Goal: Check status: Check status

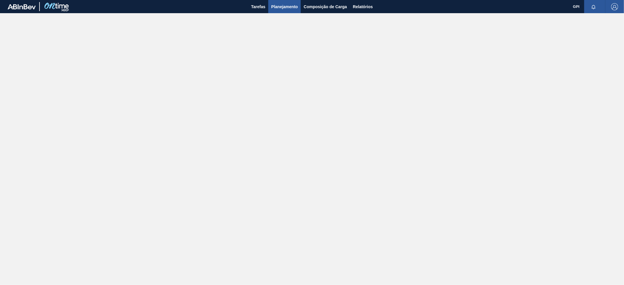
click at [285, 9] on span "Planejamento" at bounding box center [284, 6] width 27 height 7
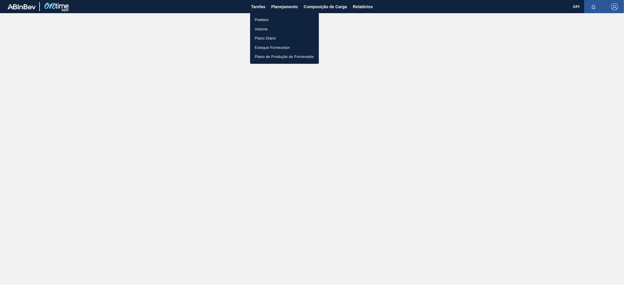
click at [262, 18] on li "Pedidos" at bounding box center [284, 19] width 69 height 9
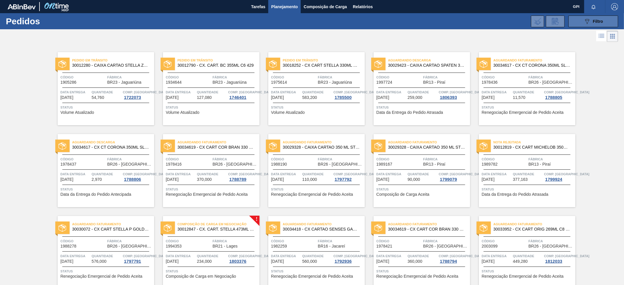
click at [581, 20] on button "089F7B8B-B2A5-4AFE-B5C0-19BA573D28AC Filtro" at bounding box center [593, 22] width 50 height 12
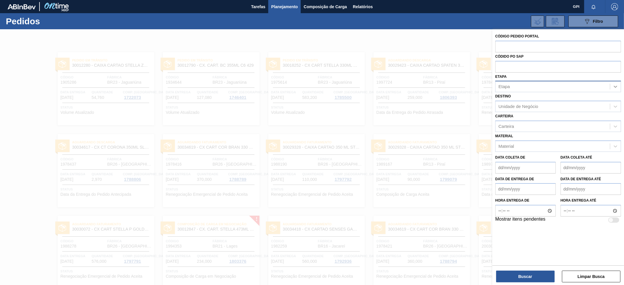
click at [618, 86] on icon at bounding box center [615, 87] width 6 height 6
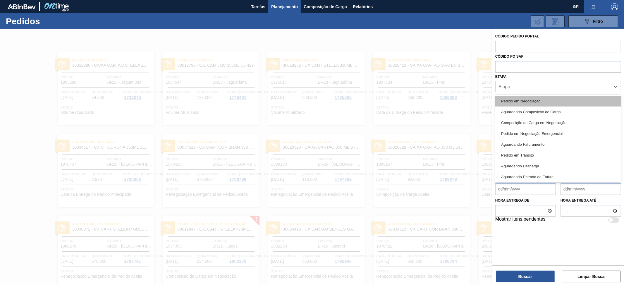
click at [552, 101] on div "Pedido em Negociação" at bounding box center [558, 101] width 126 height 11
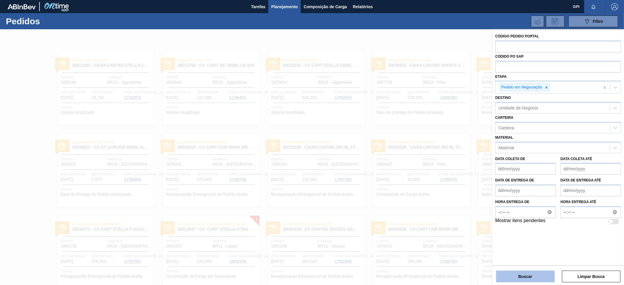
click at [514, 276] on button "Buscar" at bounding box center [525, 277] width 58 height 12
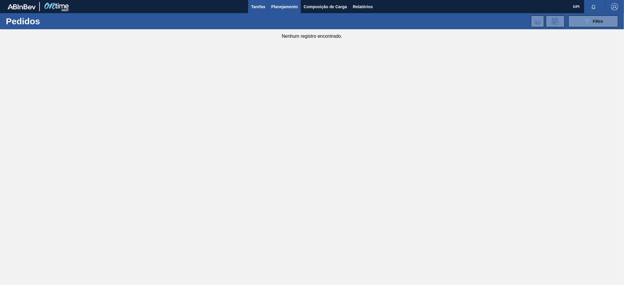
click at [256, 8] on span "Tarefas" at bounding box center [258, 6] width 14 height 7
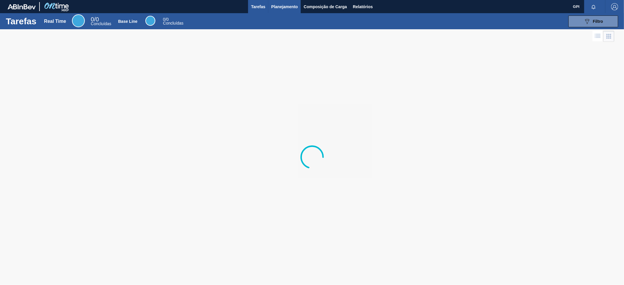
click at [278, 8] on span "Planejamento" at bounding box center [284, 6] width 27 height 7
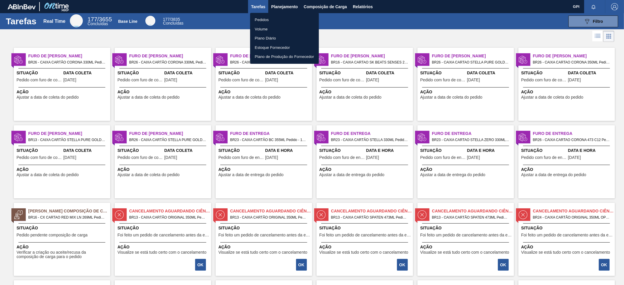
click at [225, 35] on div at bounding box center [312, 142] width 624 height 285
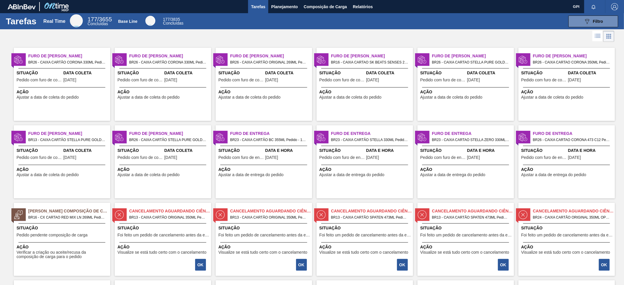
click at [281, 168] on span "Ação" at bounding box center [264, 169] width 92 height 6
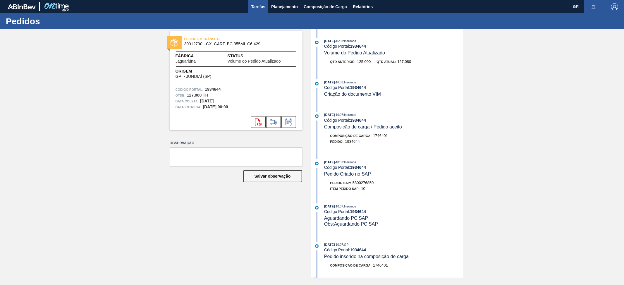
click at [256, 4] on span "Tarefas" at bounding box center [258, 6] width 14 height 7
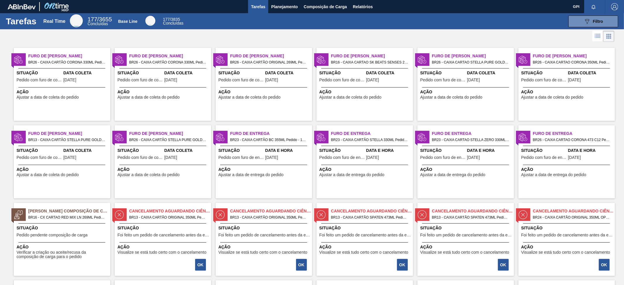
click at [58, 80] on span "Pedido com furo de coleta" at bounding box center [39, 80] width 45 height 4
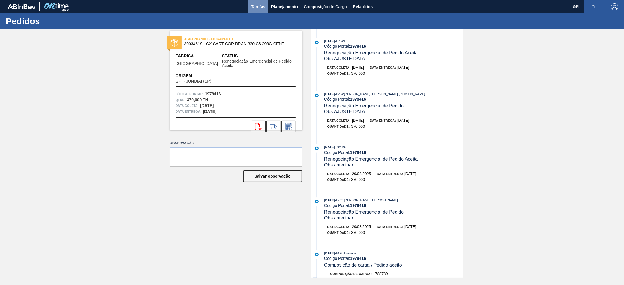
click at [248, 5] on button "Tarefas" at bounding box center [258, 6] width 20 height 13
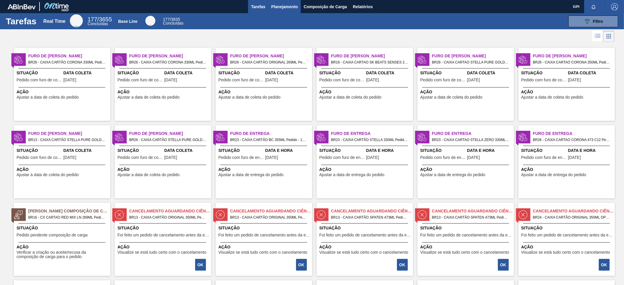
click at [283, 8] on span "Planejamento" at bounding box center [284, 6] width 27 height 7
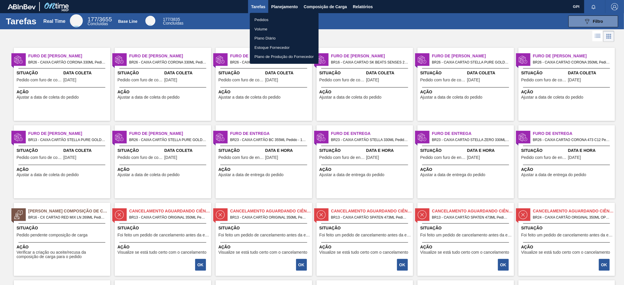
click at [271, 39] on li "Plano Diário" at bounding box center [284, 38] width 69 height 9
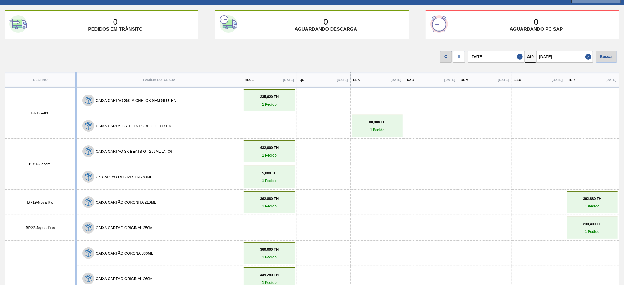
click at [250, 153] on p "1 Pedido" at bounding box center [269, 155] width 49 height 4
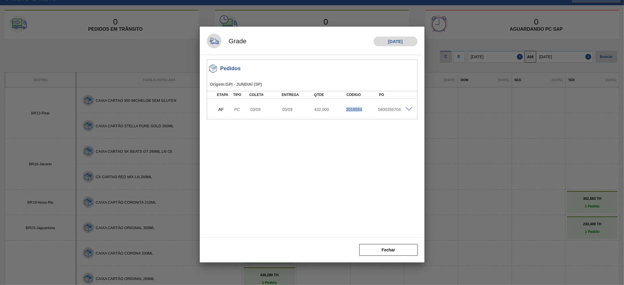
drag, startPoint x: 364, startPoint y: 109, endPoint x: 347, endPoint y: 109, distance: 17.3
click at [347, 109] on div "2018584" at bounding box center [363, 109] width 36 height 5
copy div "2018584"
click at [385, 252] on button "Fechar" at bounding box center [388, 250] width 58 height 12
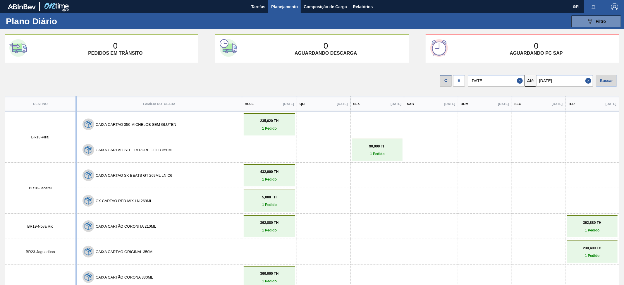
click at [285, 7] on span "Planejamento" at bounding box center [284, 6] width 27 height 7
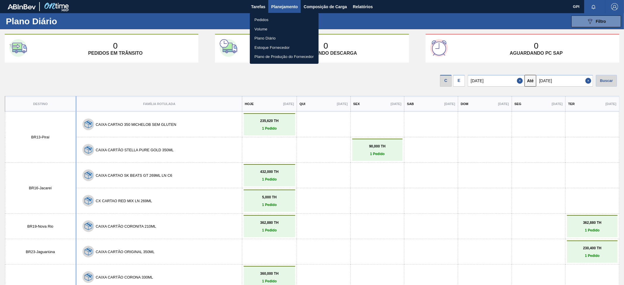
click at [264, 19] on li "Pedidos" at bounding box center [284, 19] width 69 height 9
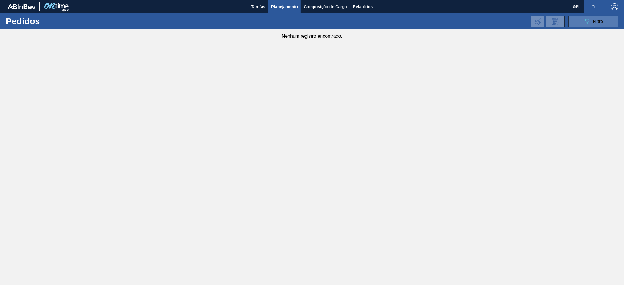
click at [579, 22] on button "089F7B8B-B2A5-4AFE-B5C0-19BA573D28AC Filtro" at bounding box center [593, 22] width 50 height 12
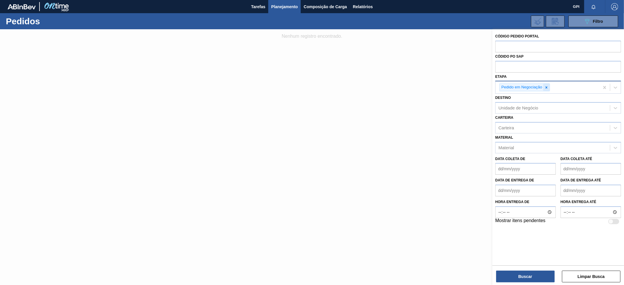
click at [547, 90] on div at bounding box center [546, 87] width 6 height 7
click at [504, 46] on input "text" at bounding box center [558, 46] width 126 height 11
paste input "2018584"
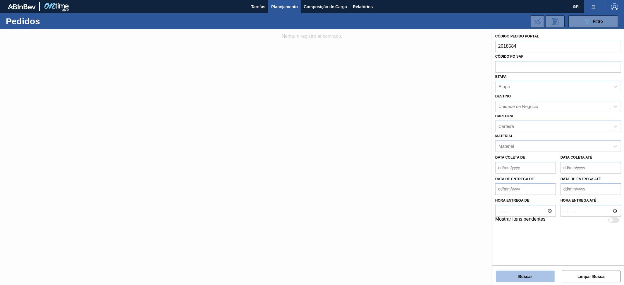
type input "2018584"
click at [520, 280] on button "Buscar" at bounding box center [525, 277] width 58 height 12
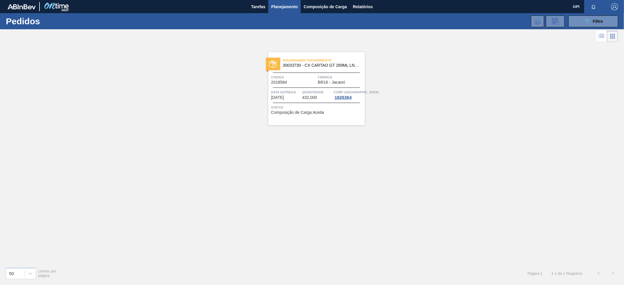
click at [287, 5] on span "Planejamento" at bounding box center [284, 6] width 27 height 7
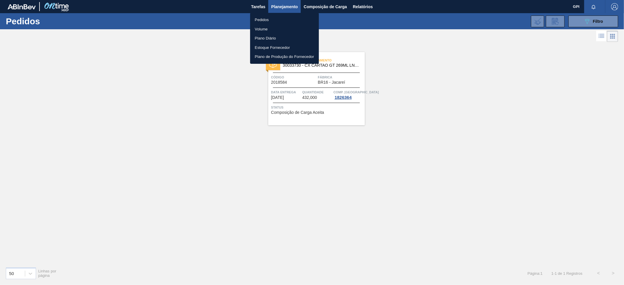
click at [266, 38] on li "Plano Diário" at bounding box center [284, 38] width 69 height 9
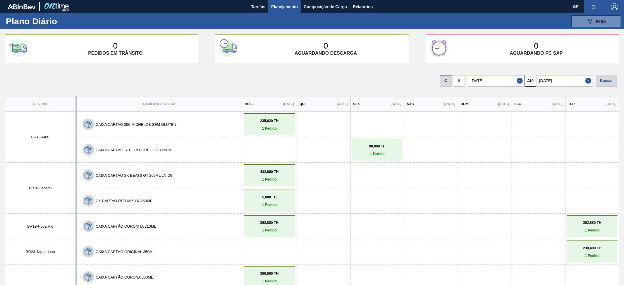
click at [253, 204] on p "1 Pedido" at bounding box center [269, 205] width 49 height 4
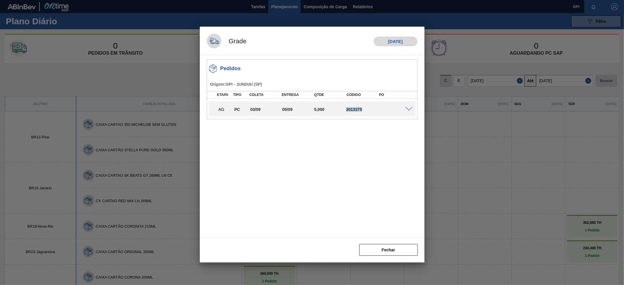
drag, startPoint x: 363, startPoint y: 109, endPoint x: 347, endPoint y: 109, distance: 16.1
click at [347, 109] on div "2013375" at bounding box center [363, 109] width 36 height 5
copy div "2013375"
click at [408, 108] on span at bounding box center [408, 109] width 7 height 4
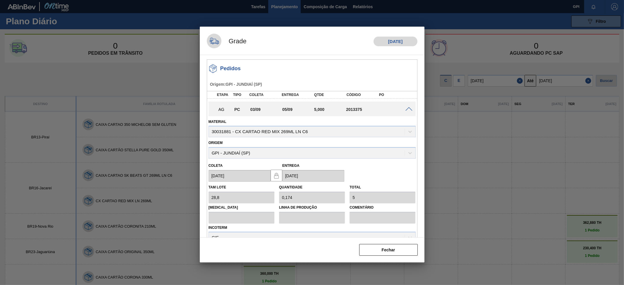
scroll to position [23, 0]
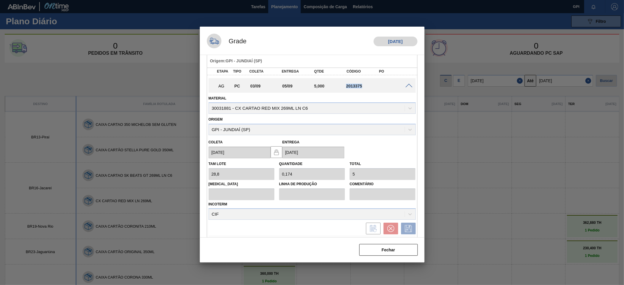
drag, startPoint x: 363, startPoint y: 85, endPoint x: 345, endPoint y: 85, distance: 17.8
click at [345, 85] on div "2013375" at bounding box center [363, 86] width 36 height 5
copy div "2013375"
click at [398, 249] on button "Fechar" at bounding box center [388, 250] width 58 height 12
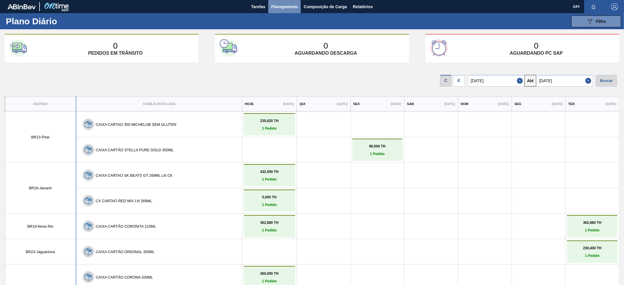
click at [279, 7] on span "Planejamento" at bounding box center [284, 6] width 27 height 7
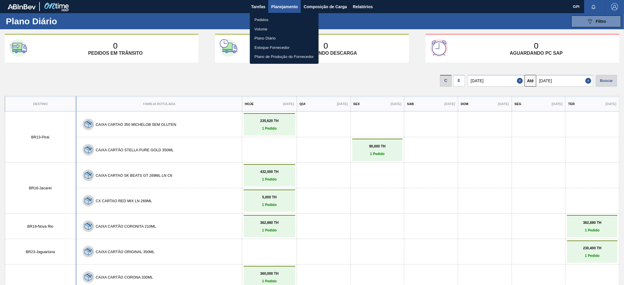
click at [266, 18] on li "Pedidos" at bounding box center [284, 19] width 69 height 9
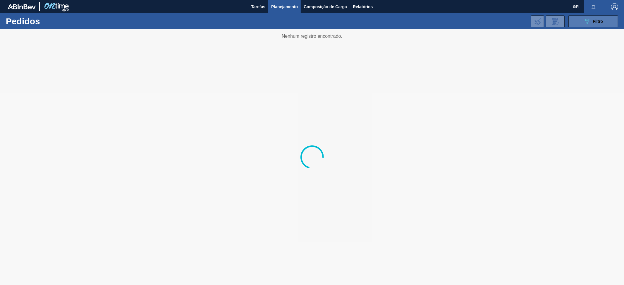
click at [585, 23] on icon "089F7B8B-B2A5-4AFE-B5C0-19BA573D28AC" at bounding box center [586, 21] width 7 height 7
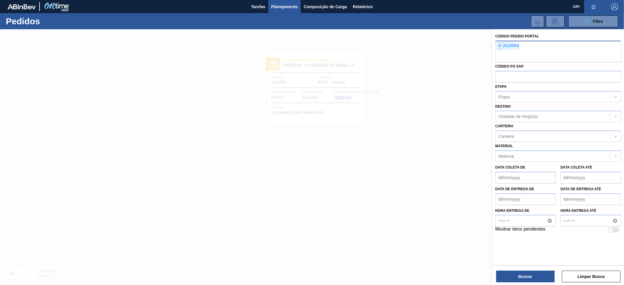
click at [498, 46] on span "×" at bounding box center [500, 45] width 6 height 7
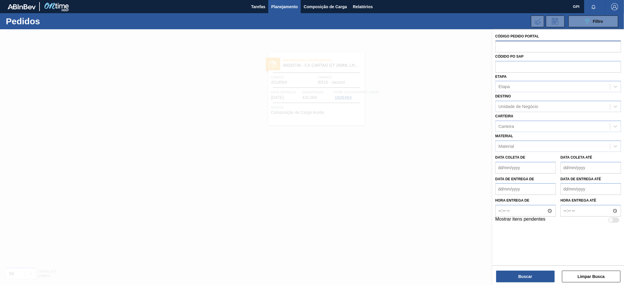
paste input "2013375"
type input "2013375"
click at [531, 277] on button "Buscar" at bounding box center [525, 277] width 58 height 12
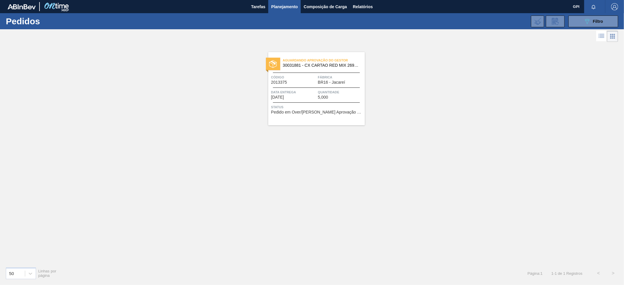
click at [323, 94] on span "Quantidade" at bounding box center [340, 92] width 45 height 6
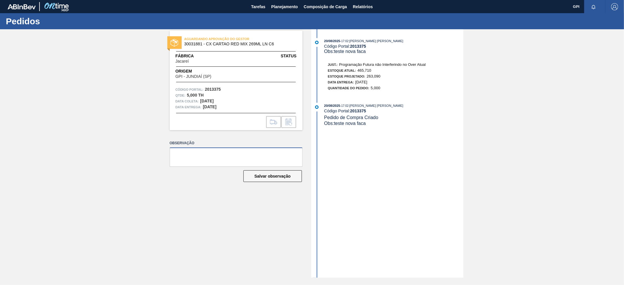
click at [228, 157] on textarea at bounding box center [236, 156] width 133 height 19
